Goal: Find specific page/section: Find specific page/section

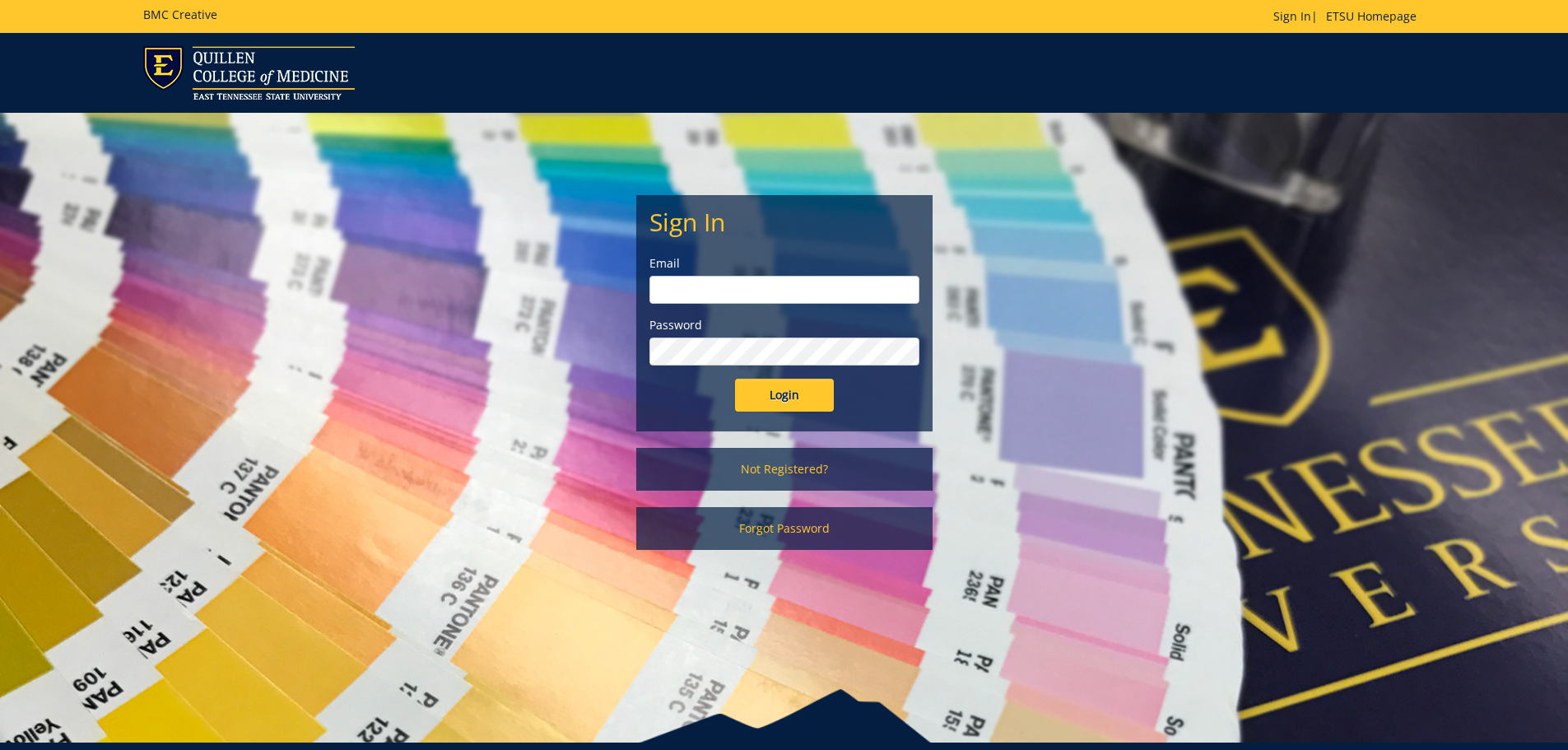
type input "[EMAIL_ADDRESS][DOMAIN_NAME]"
click at [772, 386] on input "Login" at bounding box center [784, 394] width 98 height 32
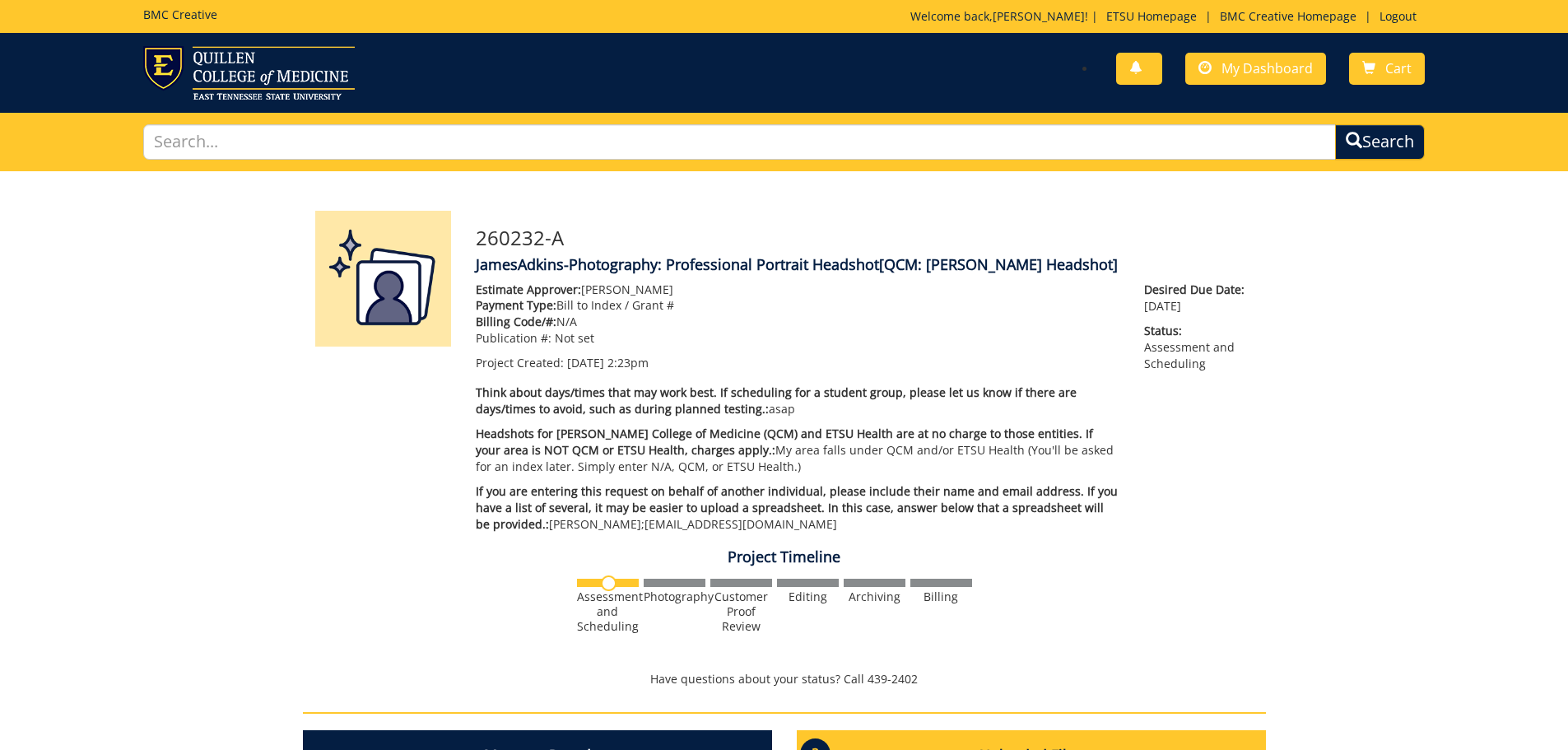
scroll to position [412, 0]
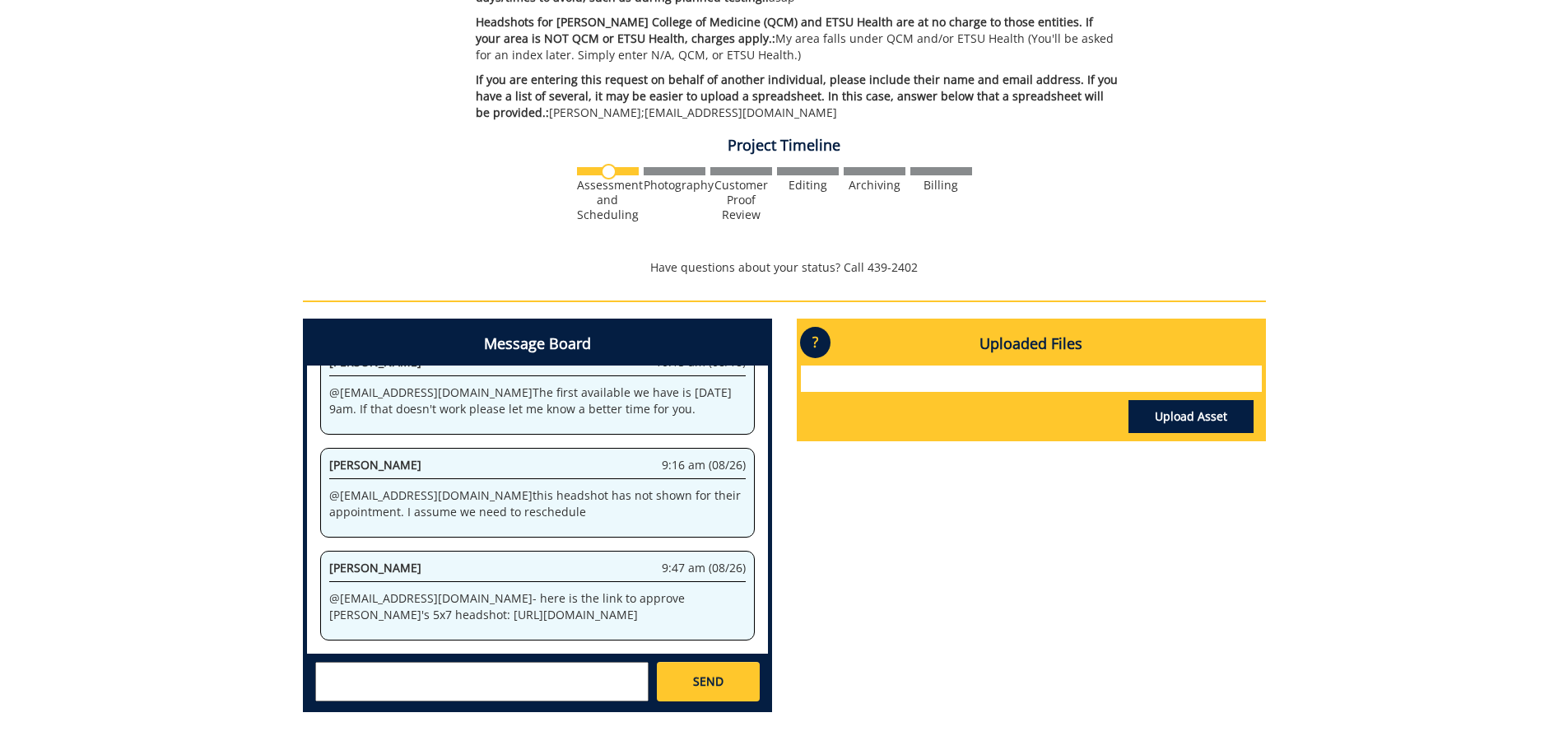
drag, startPoint x: 327, startPoint y: 567, endPoint x: 380, endPoint y: 602, distance: 63.5
click at [380, 602] on div "Jeremiah Gouge 9:47 am (08/26) @ adkinsjl1@etsu.edu - here is the link to appro…" at bounding box center [537, 595] width 435 height 90
copy p "https://etsu365-my.sharepoint.com/:f:/g/personal/gougeja_etsu_edu/ErKokdfQiW9Mi…"
